Goal: Task Accomplishment & Management: Manage account settings

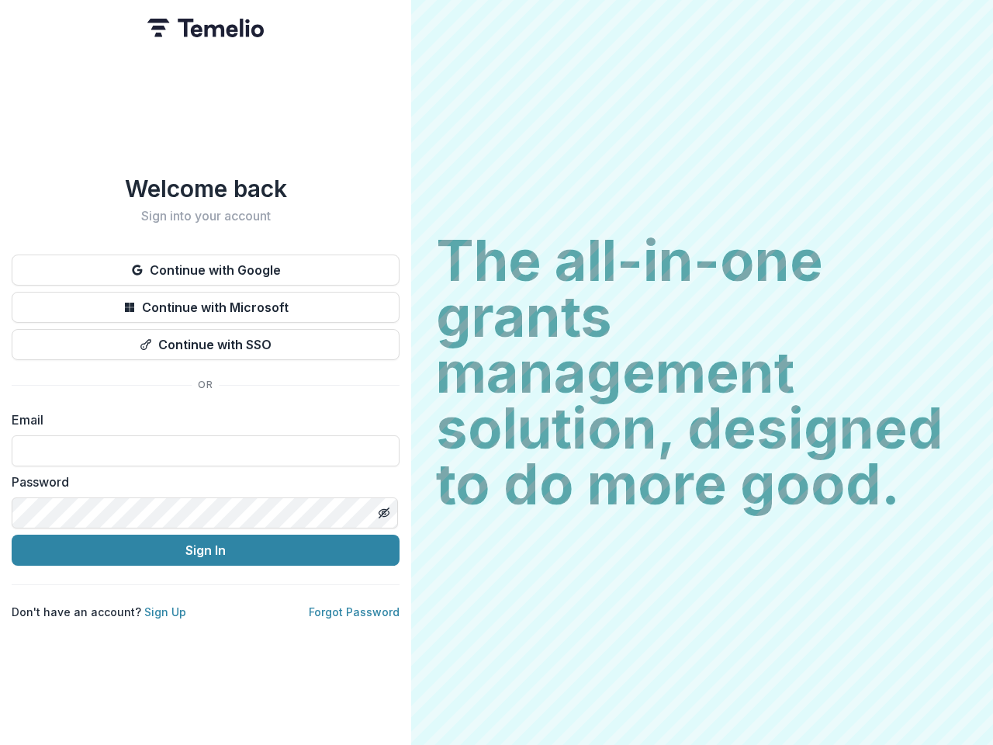
click at [497, 373] on h2 "The all-in-one grants management solution, designed to do more good." at bounding box center [702, 372] width 532 height 279
click at [206, 264] on button "Continue with Google" at bounding box center [206, 270] width 388 height 31
click at [206, 301] on button "Continue with Microsoft" at bounding box center [206, 307] width 388 height 31
click at [206, 338] on button "Continue with SSO" at bounding box center [206, 344] width 388 height 31
click at [383, 507] on div "Welcome back Sign into your account Continue with Google Continue with Microsof…" at bounding box center [205, 372] width 411 height 745
